Goal: Information Seeking & Learning: Learn about a topic

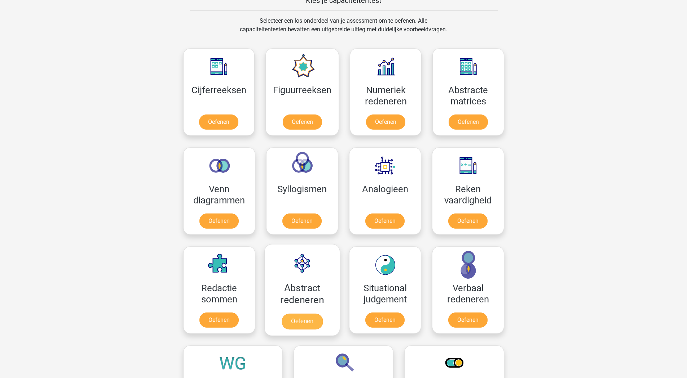
scroll to position [323, 0]
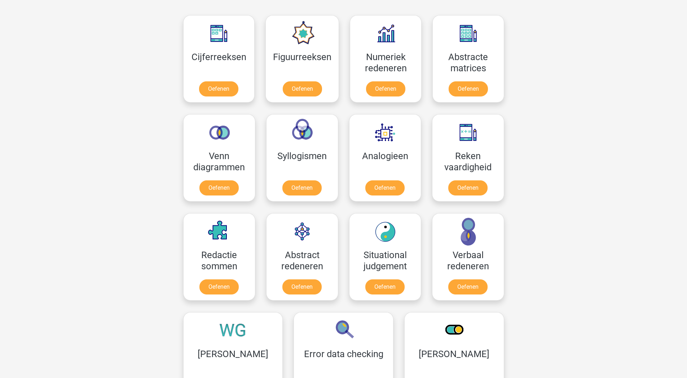
click at [340, 259] on div "Abstract redeneren Oefenen" at bounding box center [302, 257] width 83 height 99
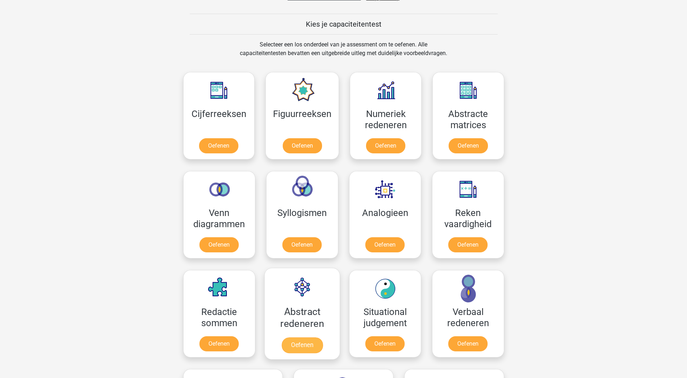
scroll to position [232, 0]
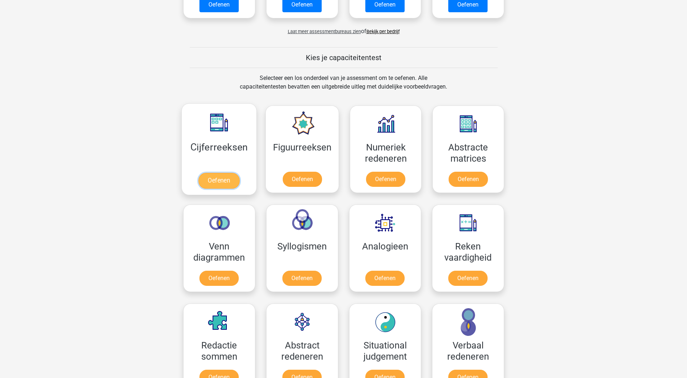
click at [224, 173] on link "Oefenen" at bounding box center [218, 181] width 41 height 16
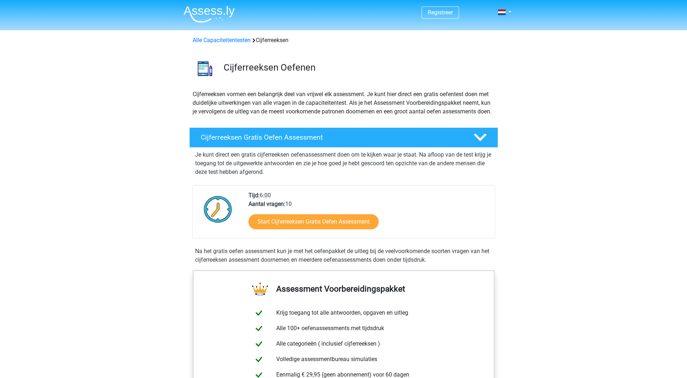
scroll to position [112, 0]
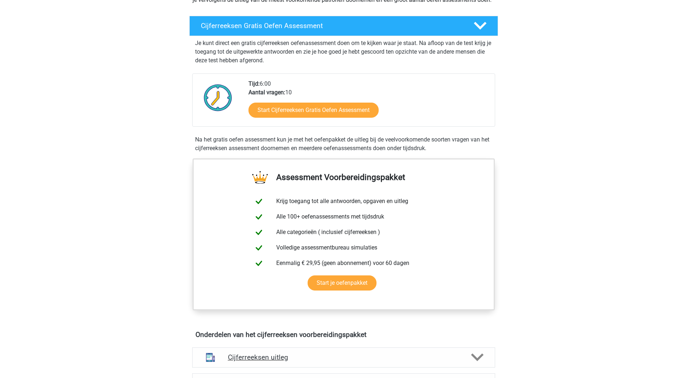
click at [270, 354] on h4 "Cijferreeksen uitleg" at bounding box center [343, 358] width 231 height 8
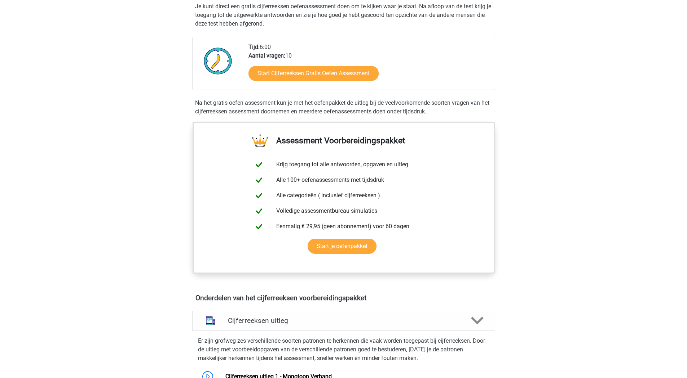
scroll to position [333, 0]
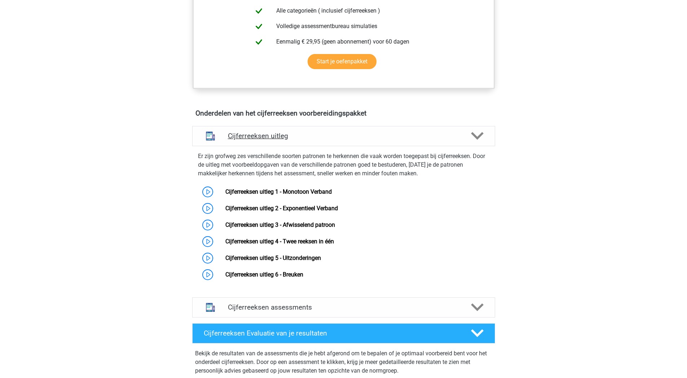
click at [267, 126] on div "Cijferreeksen uitleg" at bounding box center [343, 136] width 303 height 20
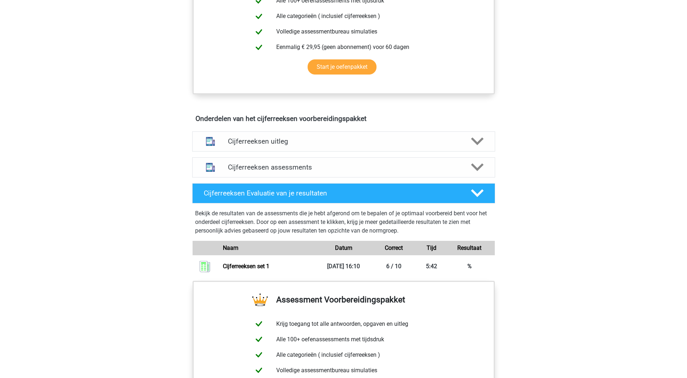
scroll to position [334, 0]
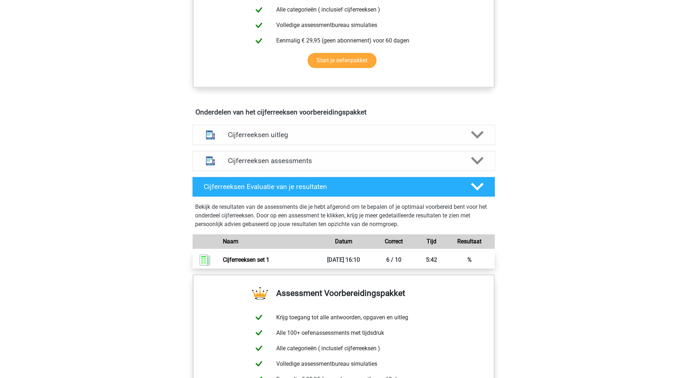
click at [253, 257] on link "Cijferreeksen set 1" at bounding box center [246, 260] width 46 height 7
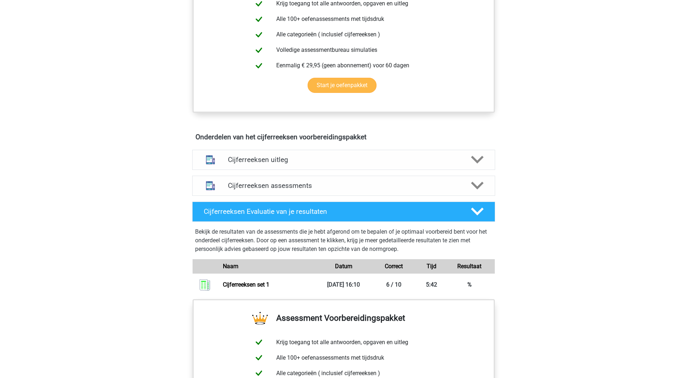
scroll to position [0, 0]
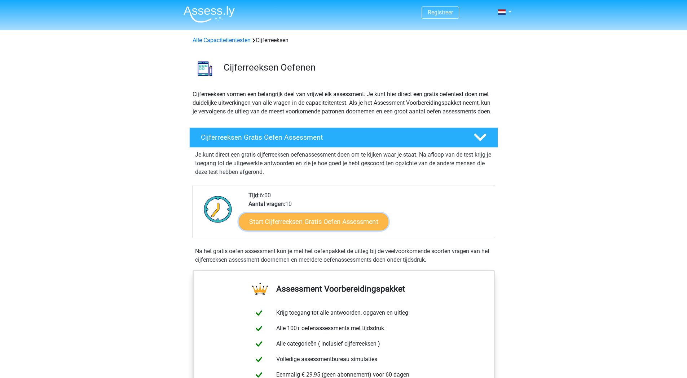
click at [309, 213] on link "Start Cijferreeksen Gratis Oefen Assessment" at bounding box center [314, 221] width 150 height 17
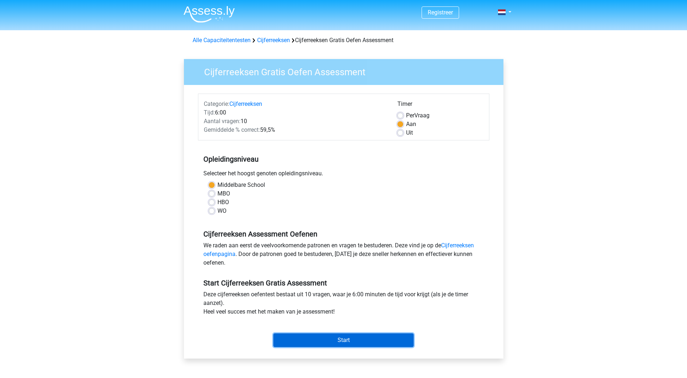
click at [334, 334] on input "Start" at bounding box center [343, 341] width 140 height 14
